Goal: Information Seeking & Learning: Learn about a topic

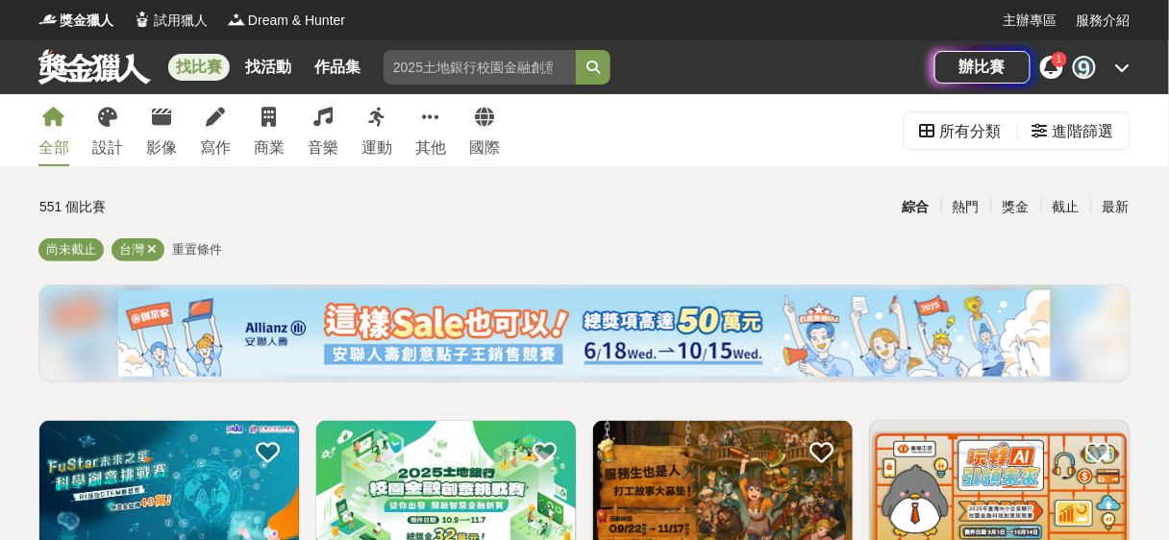
click at [1133, 59] on div "找比賽 找活動 作品集 漫畫 競賽日期 2025 想像力 寵物用品（含玩具） 評審日期 辦比賽 1 9" at bounding box center [584, 67] width 1169 height 54
click at [1127, 67] on icon at bounding box center [1122, 67] width 15 height 15
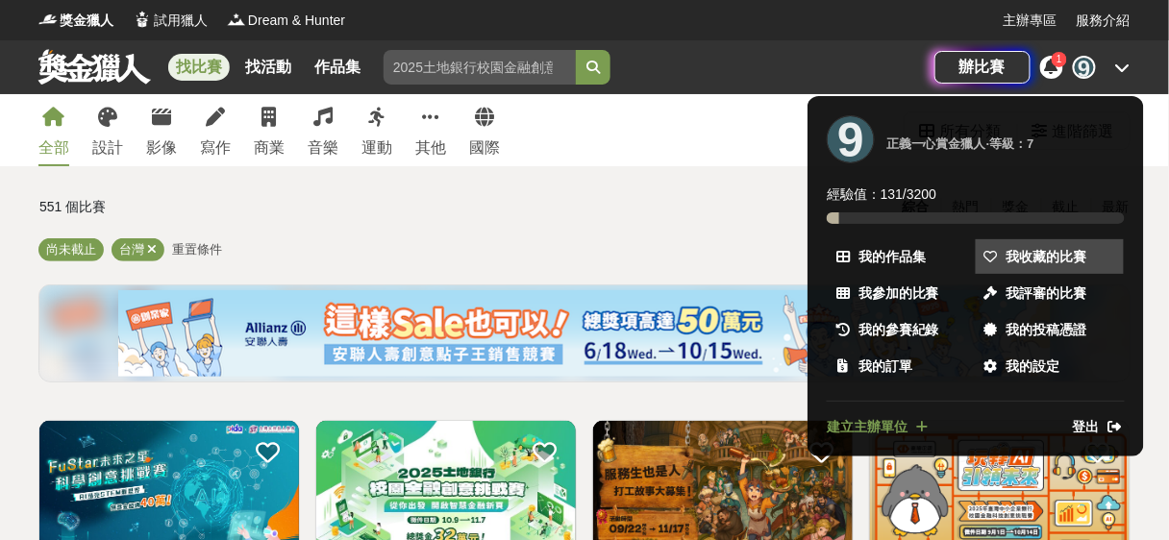
click at [1042, 257] on span "我收藏的比賽" at bounding box center [1046, 257] width 81 height 20
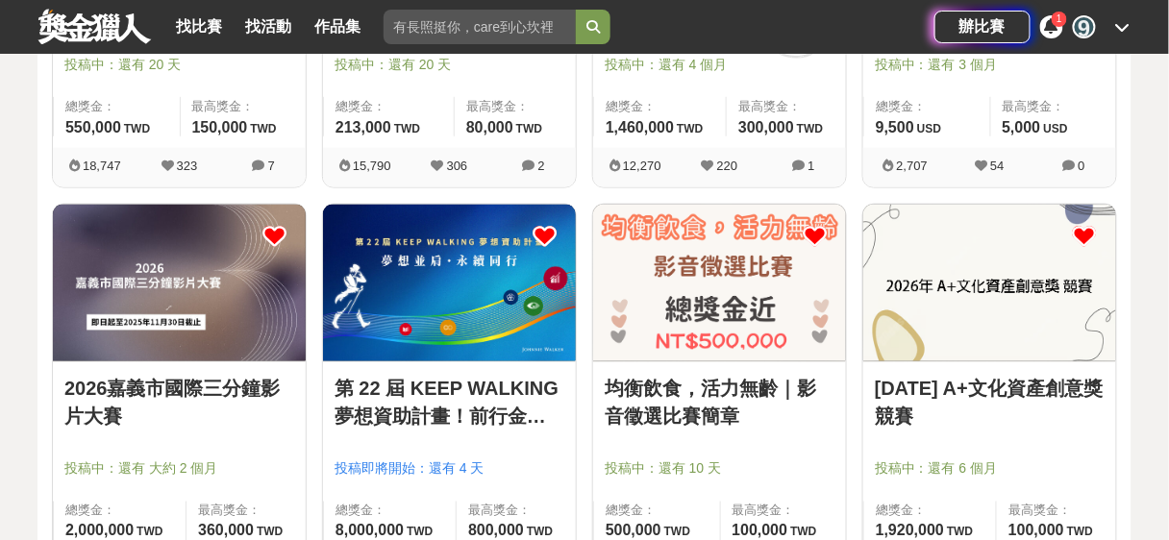
scroll to position [256, 0]
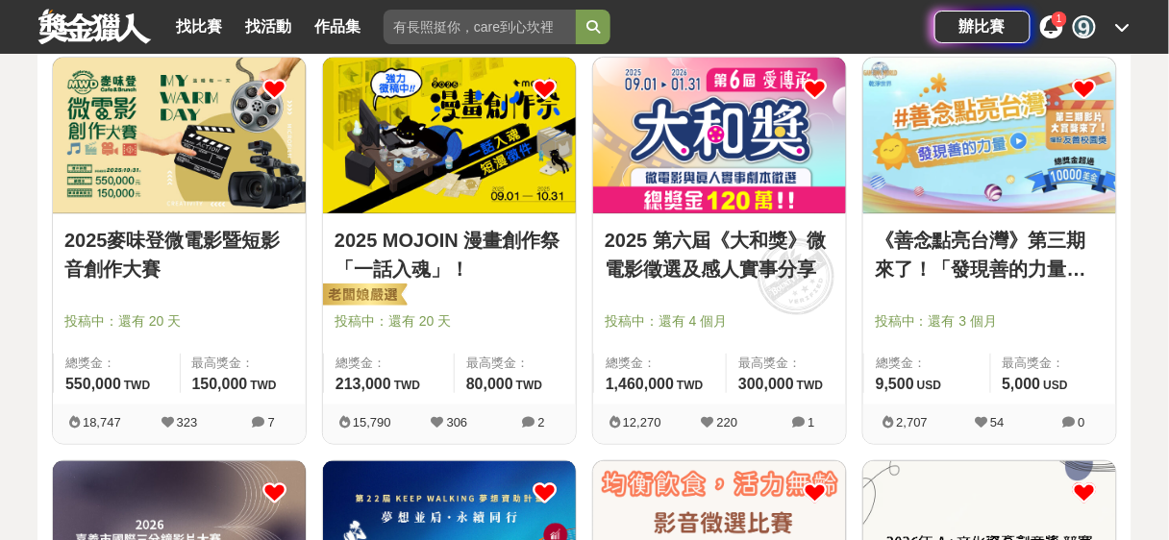
click at [234, 144] on img at bounding box center [179, 136] width 253 height 156
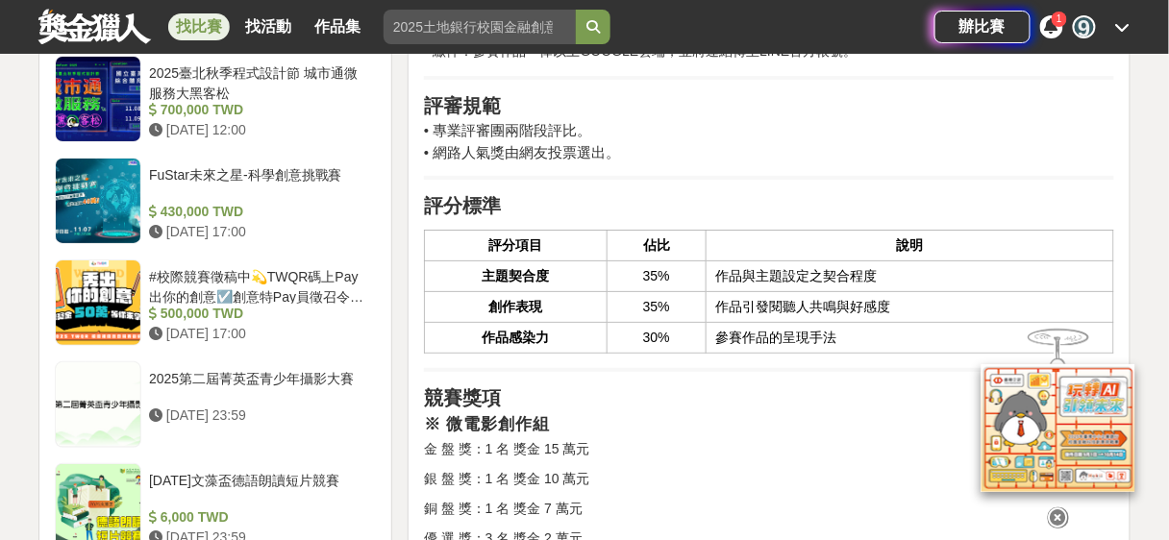
scroll to position [1538, 0]
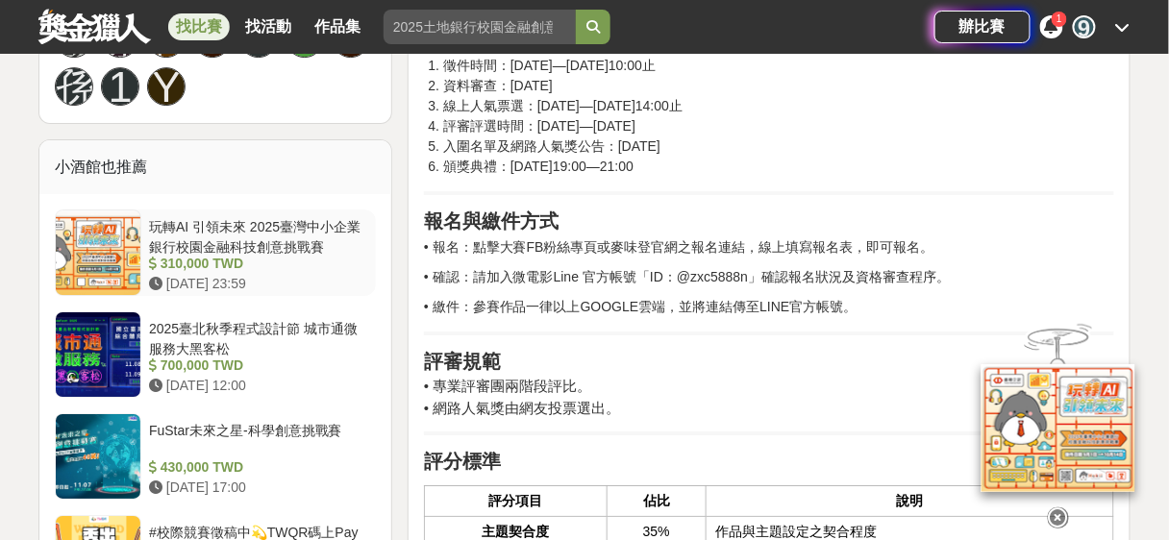
click at [291, 233] on div "玩轉AI 引領未來 2025臺灣中小企業銀行校園金融科技創意挑戰賽" at bounding box center [258, 235] width 219 height 37
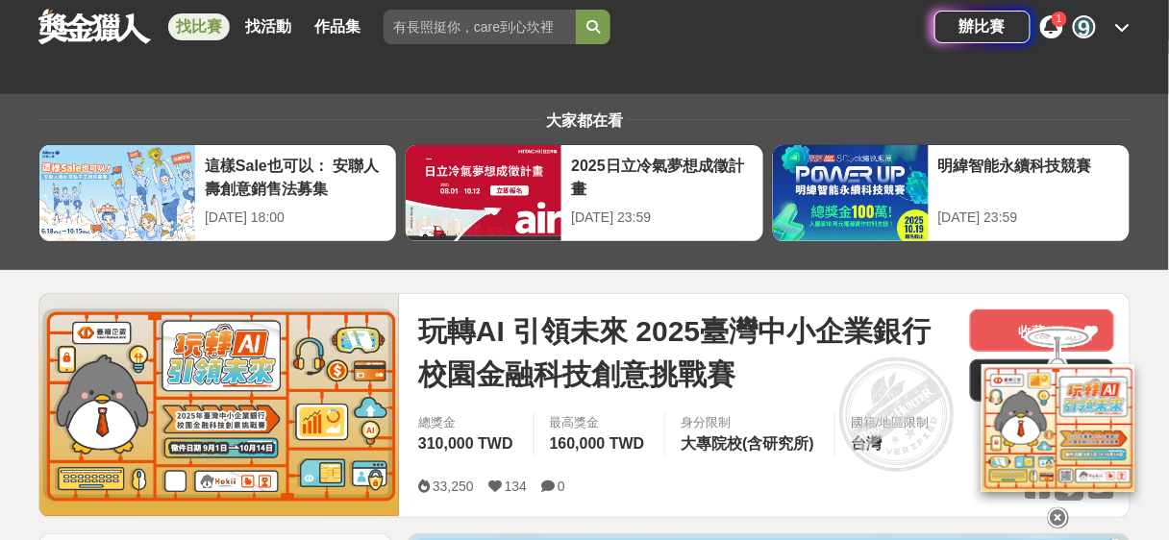
scroll to position [256, 0]
